Goal: Task Accomplishment & Management: Manage account settings

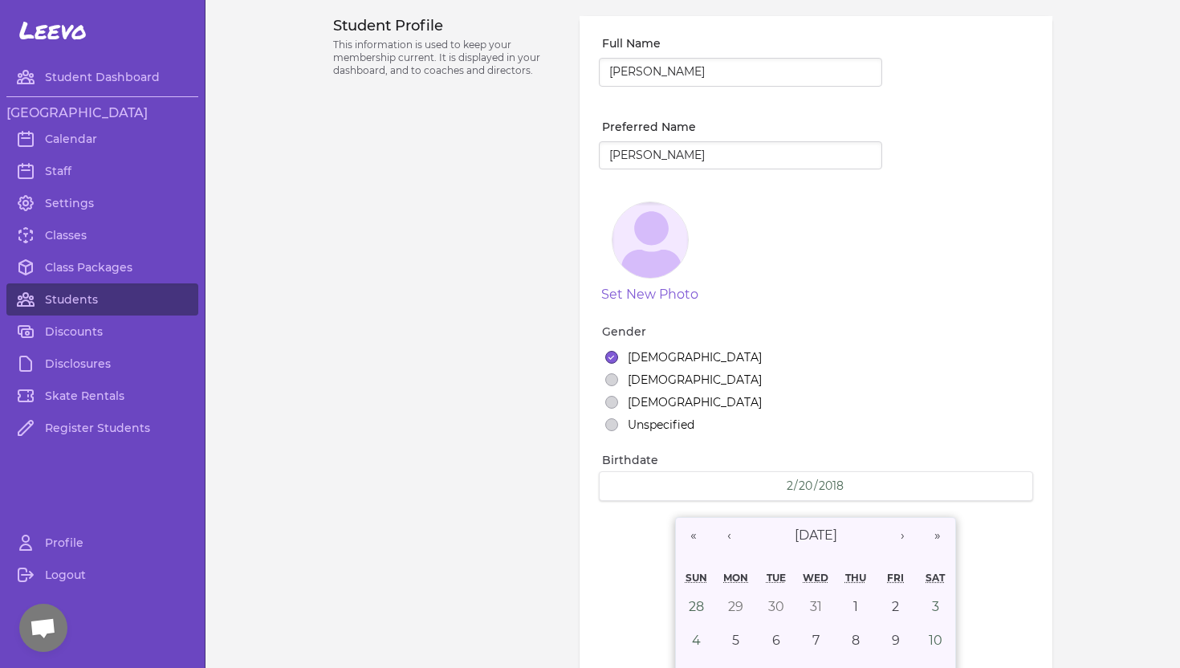
select select "ID"
select select "3"
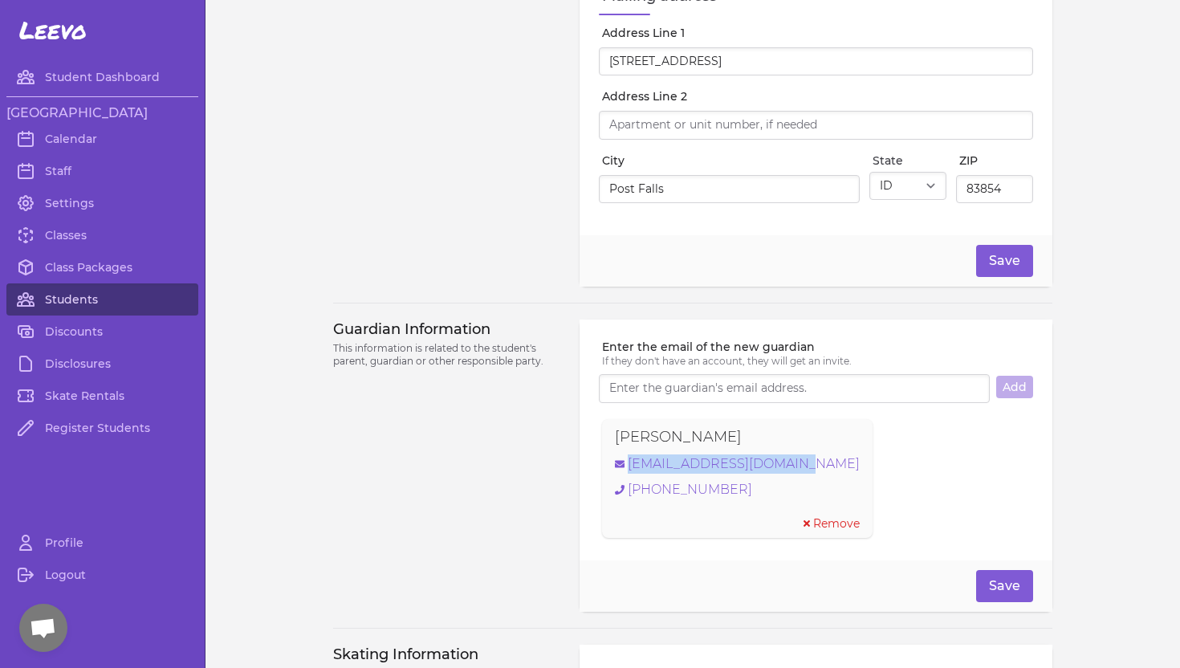
click at [83, 298] on link "Students" at bounding box center [102, 299] width 192 height 32
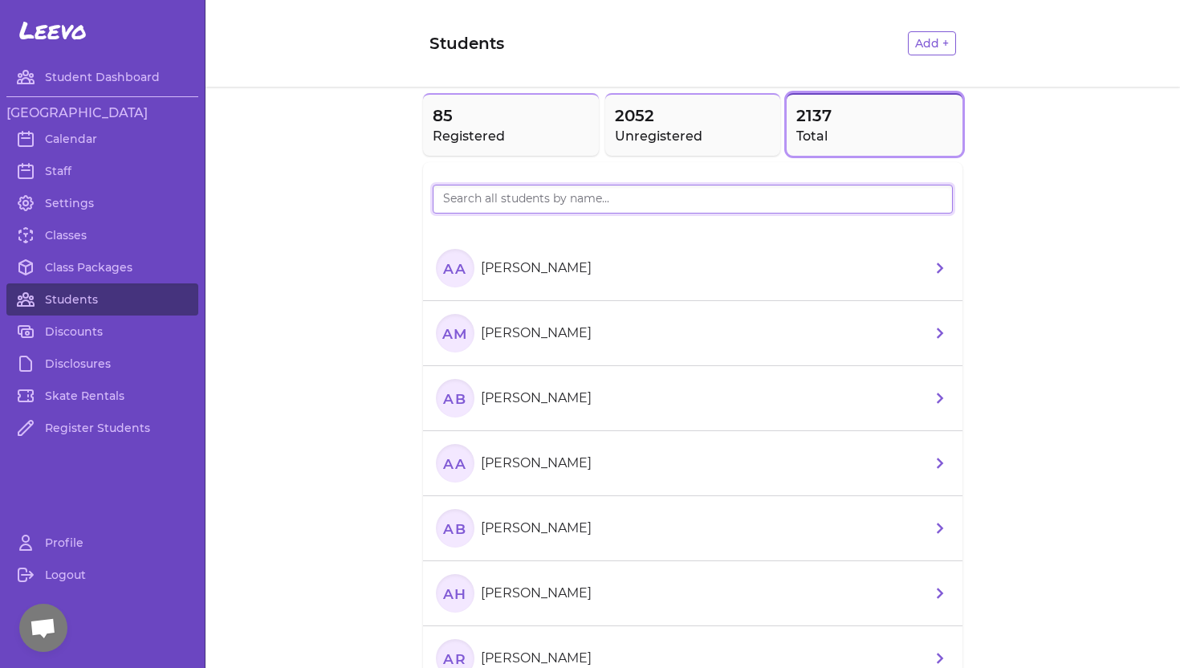
click at [458, 203] on input "search" at bounding box center [693, 199] width 520 height 29
type input "Faccini"
click at [935, 198] on input "Faccini" at bounding box center [693, 199] width 520 height 29
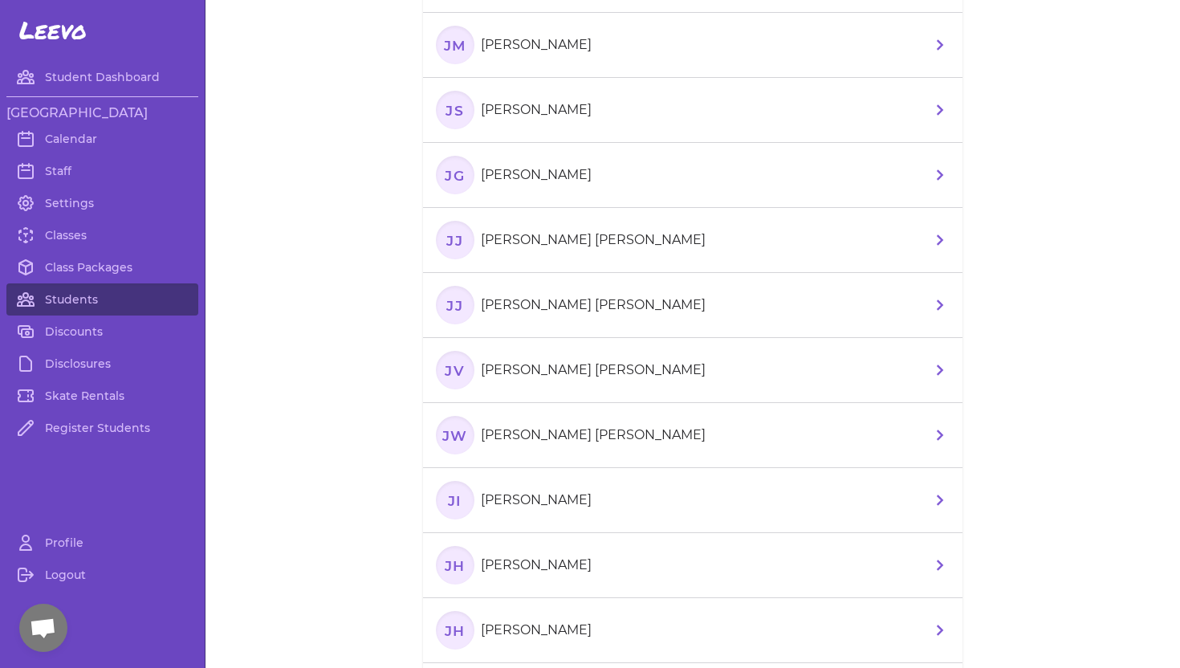
scroll to position [684, 0]
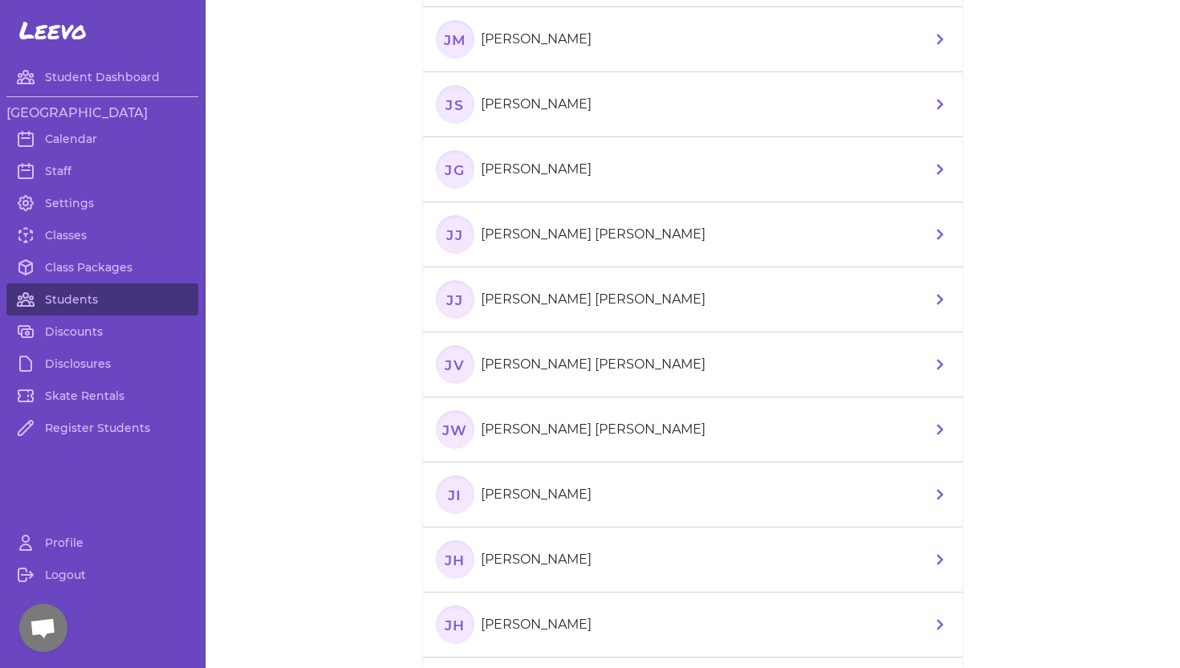
type input "[PERSON_NAME]"
click at [64, 266] on link "Class Packages" at bounding box center [102, 267] width 192 height 32
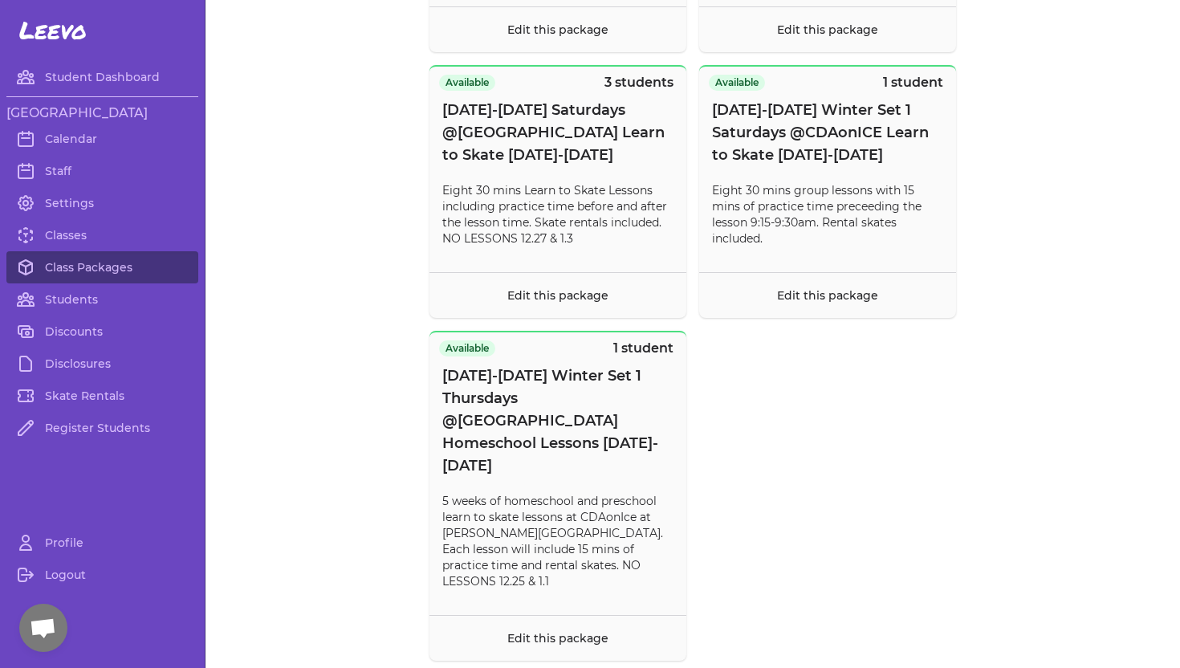
scroll to position [1201, 0]
